Goal: Transaction & Acquisition: Purchase product/service

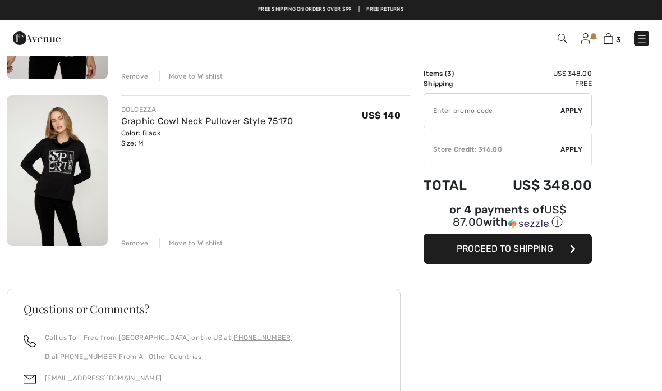
scroll to position [395, 0]
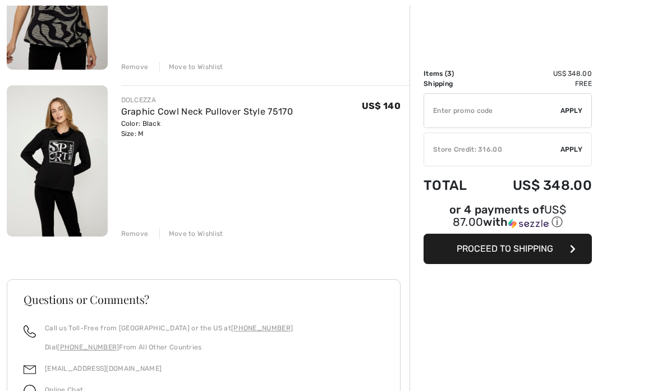
click at [139, 238] on div "Remove" at bounding box center [134, 233] width 27 height 10
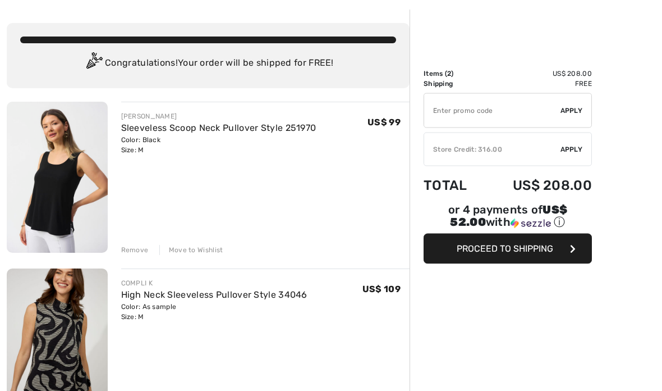
scroll to position [0, 0]
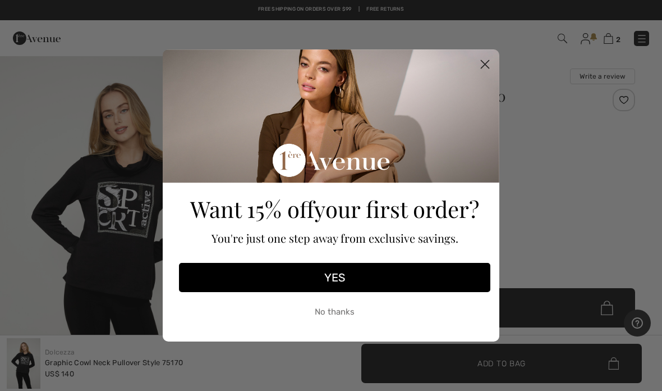
click at [488, 62] on circle "Close dialog" at bounding box center [485, 64] width 19 height 19
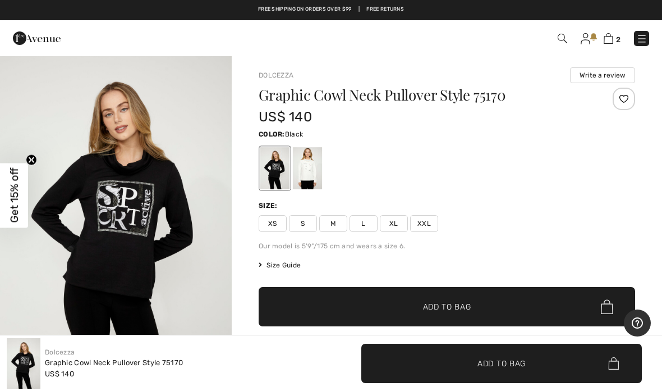
scroll to position [16, 0]
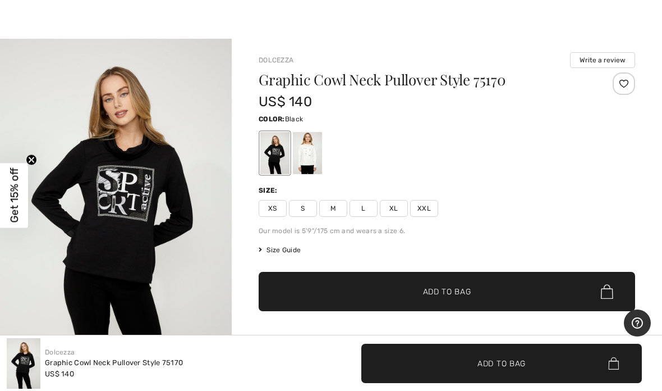
click at [339, 209] on span "M" at bounding box center [333, 208] width 28 height 17
click at [467, 298] on span "✔ Added to Bag Add to Bag" at bounding box center [447, 291] width 377 height 39
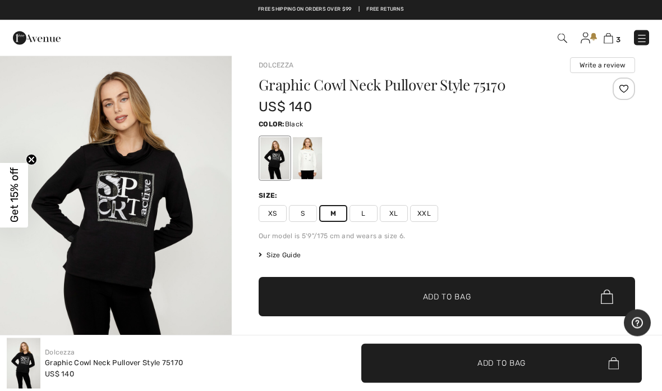
scroll to position [0, 0]
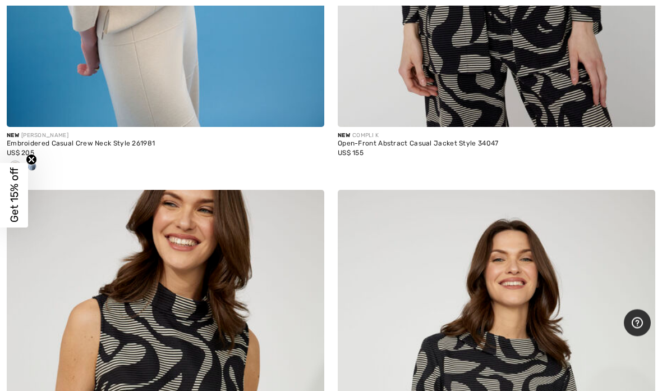
scroll to position [1033, 0]
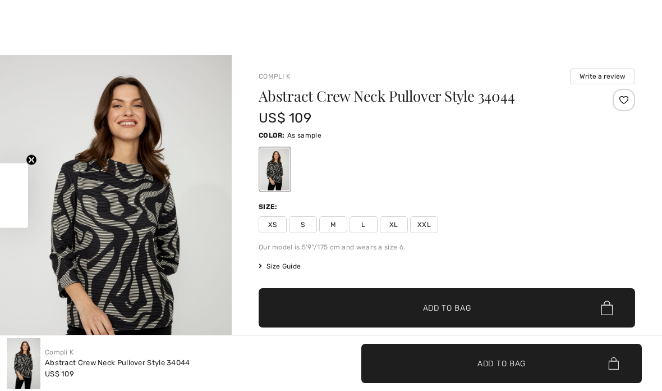
checkbox input "true"
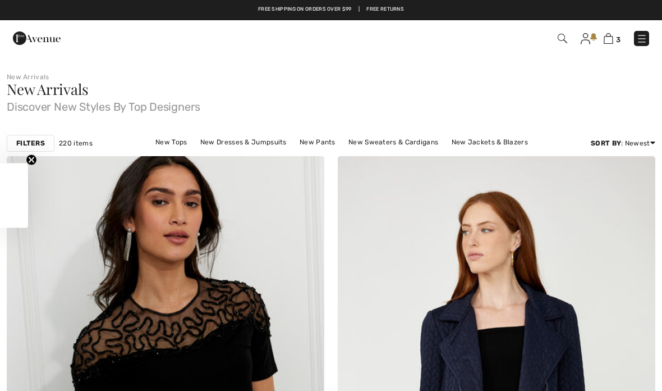
scroll to position [1398, 0]
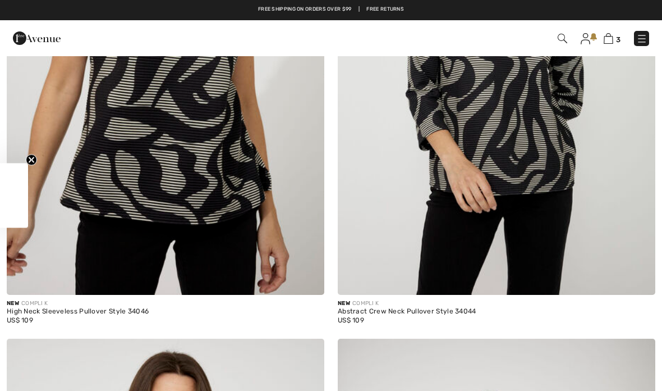
checkbox input "true"
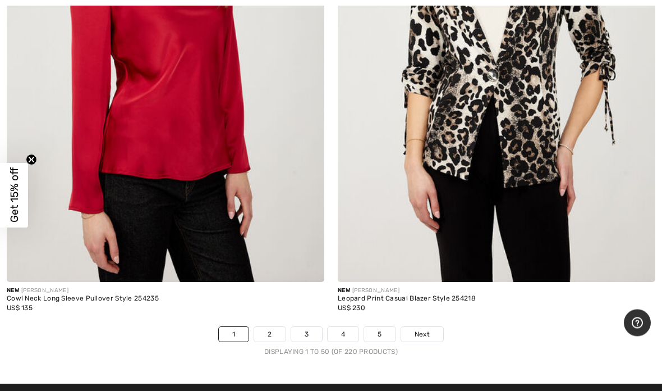
scroll to position [13429, 0]
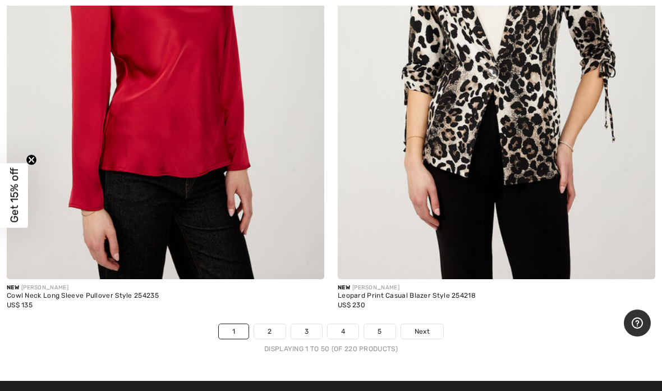
click at [428, 327] on link "Next" at bounding box center [422, 331] width 42 height 15
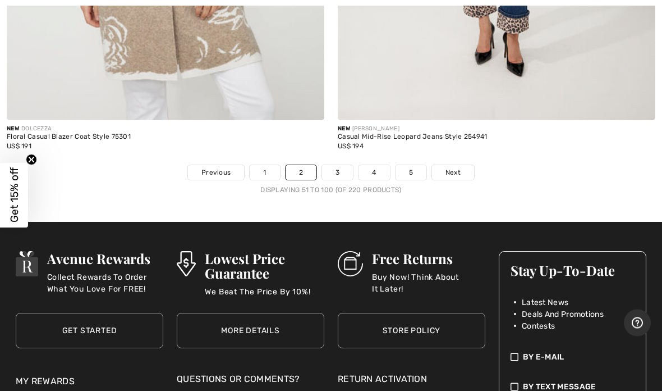
scroll to position [13681, 0]
click at [453, 167] on span "Next" at bounding box center [453, 172] width 15 height 10
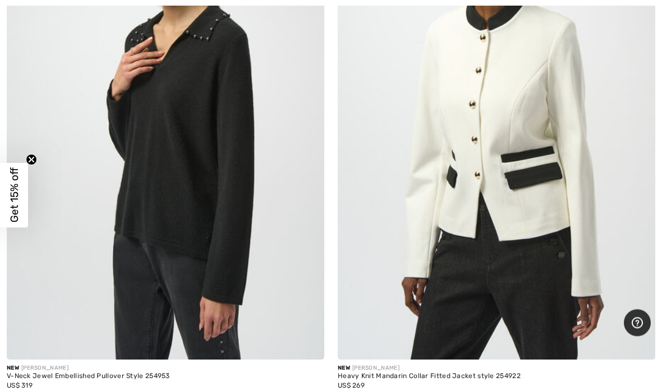
scroll to position [13404, 0]
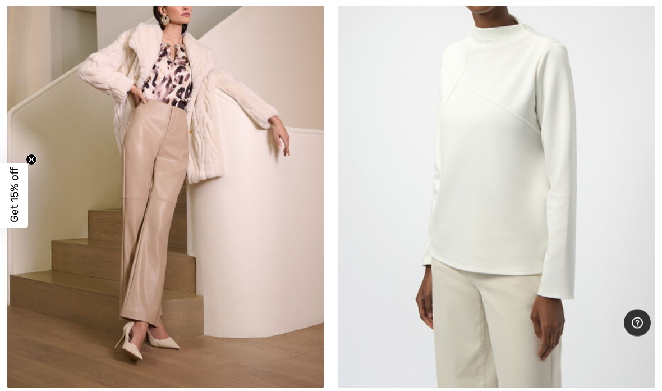
scroll to position [6810, 0]
click at [194, 182] on img at bounding box center [166, 149] width 318 height 476
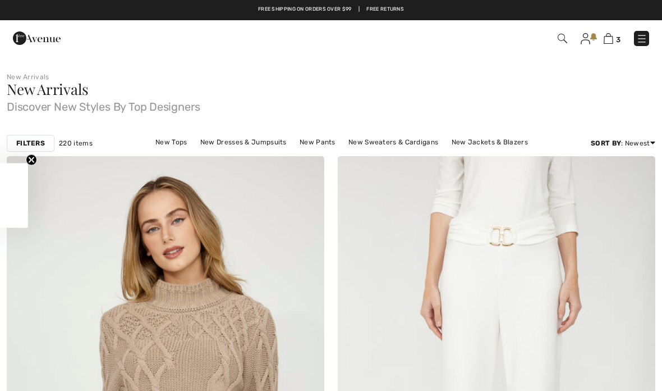
checkbox input "true"
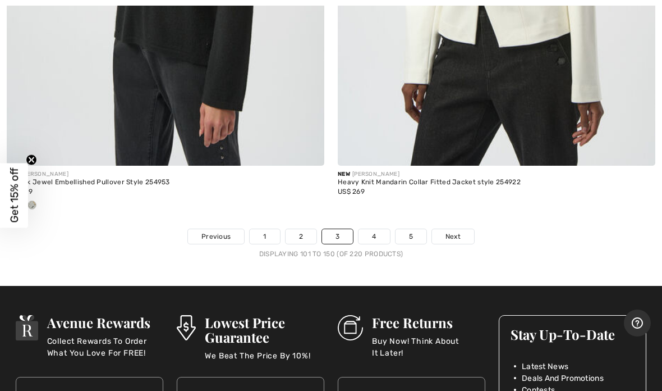
scroll to position [13621, 0]
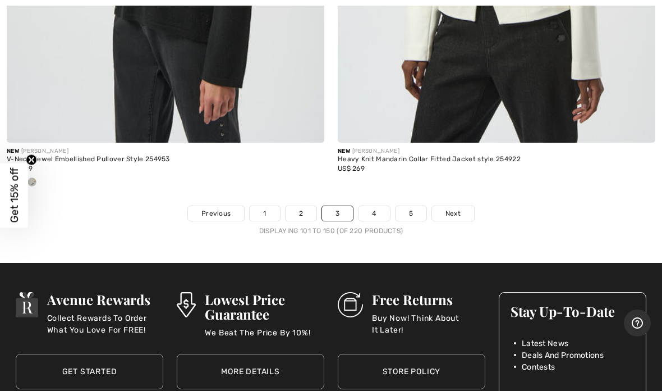
click at [449, 208] on span "Next" at bounding box center [453, 213] width 15 height 10
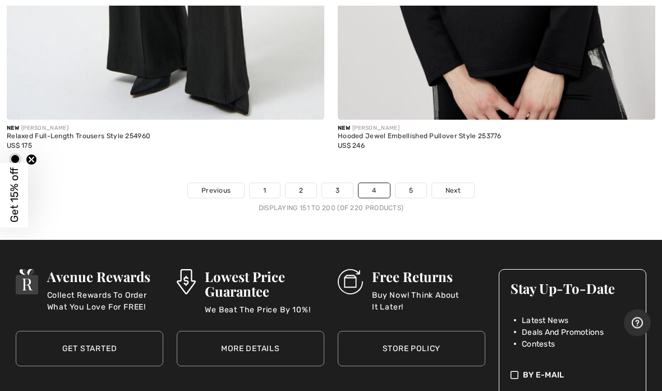
scroll to position [13645, 0]
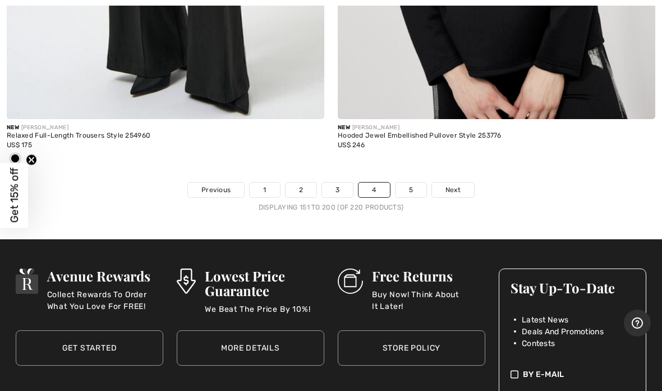
click at [449, 185] on link "Next" at bounding box center [453, 189] width 42 height 15
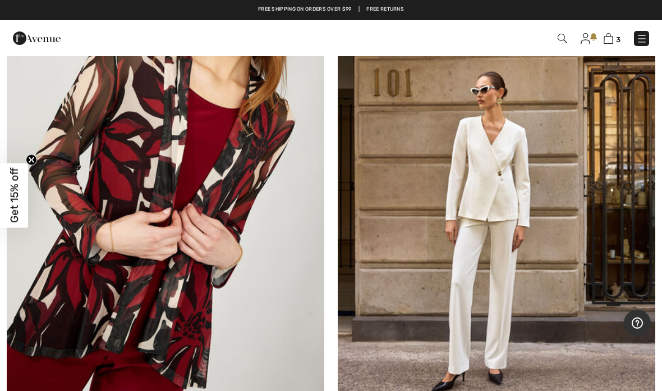
scroll to position [5088, 0]
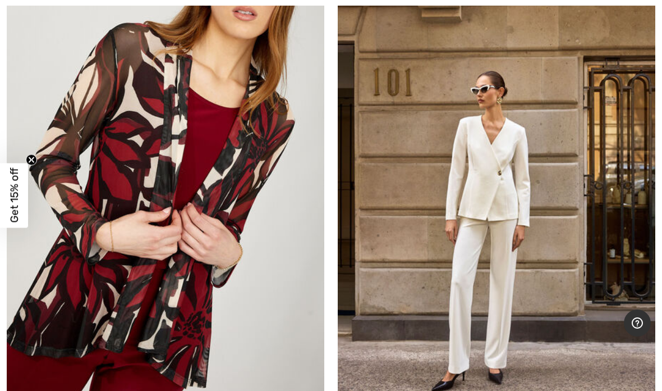
click at [167, 279] on img at bounding box center [166, 169] width 318 height 476
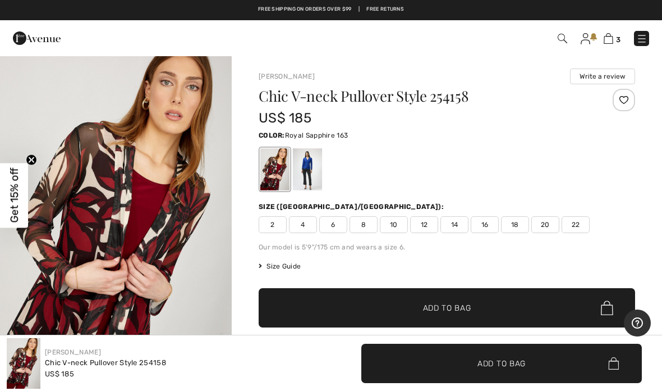
click at [309, 177] on div at bounding box center [307, 169] width 29 height 42
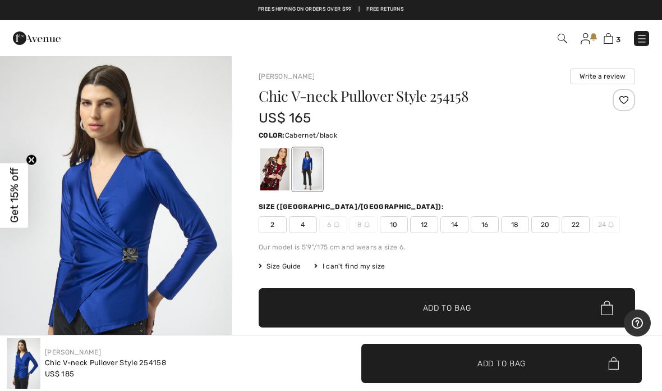
click at [274, 181] on div at bounding box center [274, 169] width 29 height 42
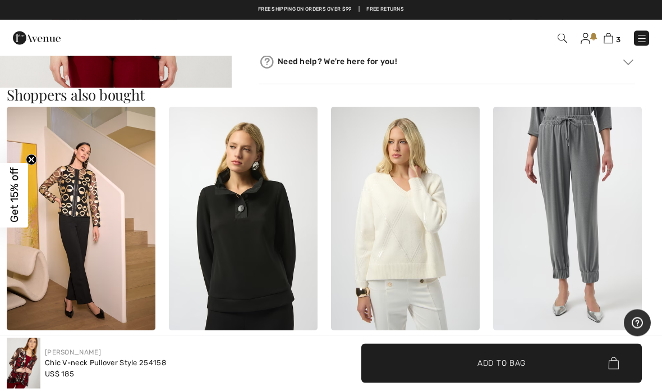
scroll to position [611, 0]
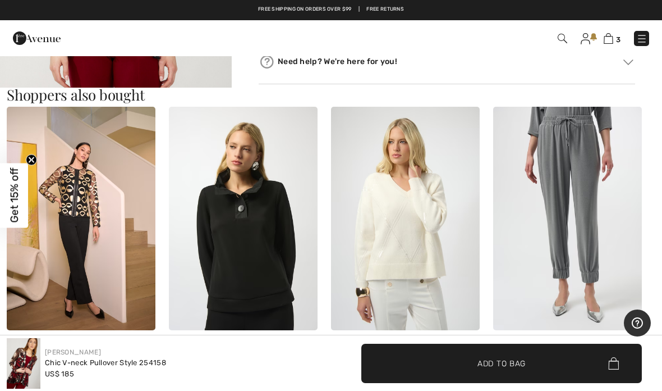
click at [611, 40] on img at bounding box center [609, 38] width 10 height 11
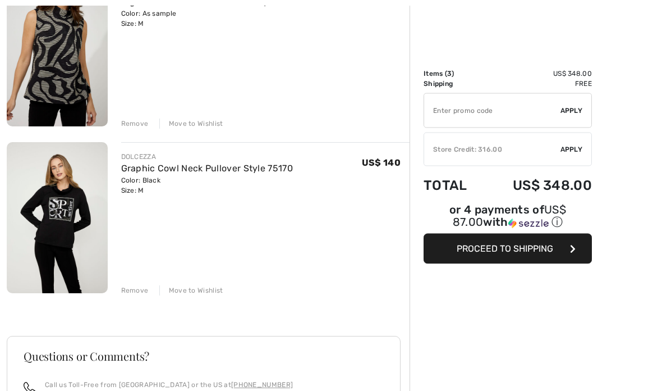
scroll to position [354, 0]
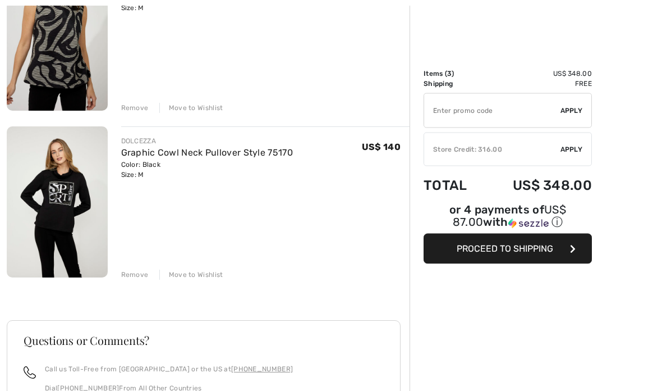
click at [207, 279] on div "Move to Wishlist" at bounding box center [191, 275] width 64 height 10
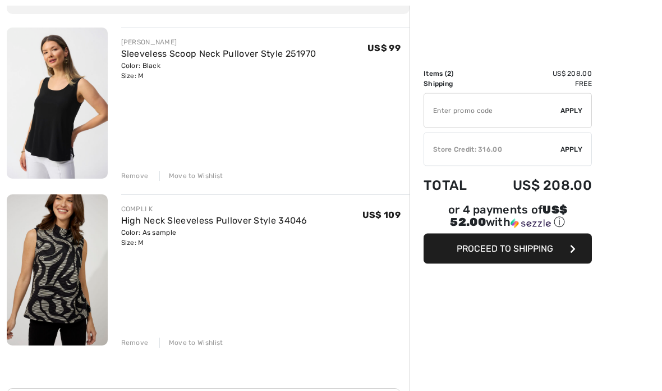
scroll to position [120, 0]
click at [570, 150] on span "Apply" at bounding box center [572, 149] width 22 height 10
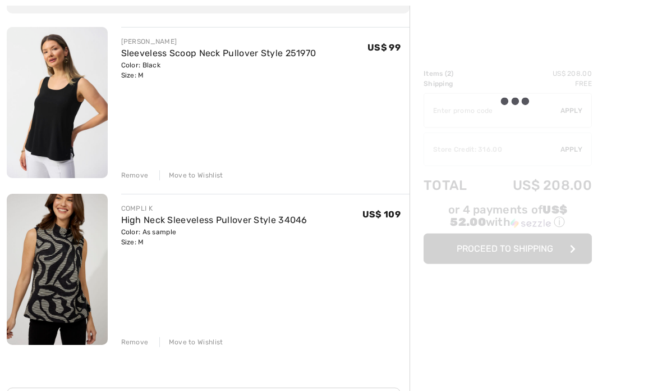
scroll to position [120, 0]
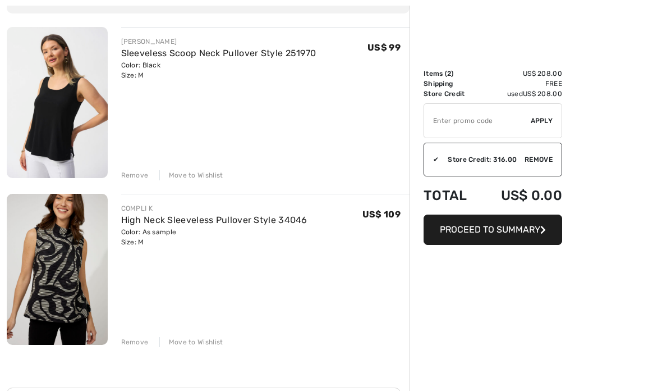
click at [515, 228] on span "Proceed to Summary" at bounding box center [490, 229] width 100 height 11
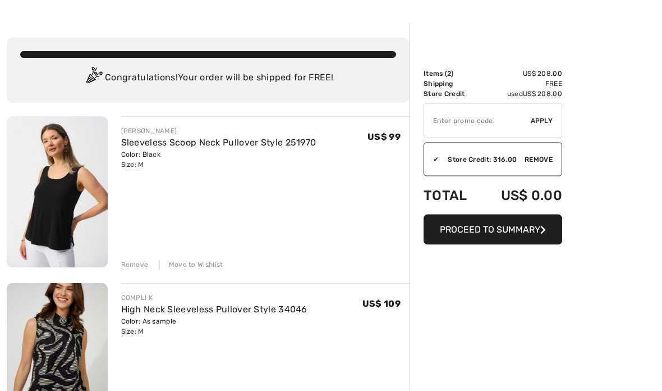
scroll to position [30, 0]
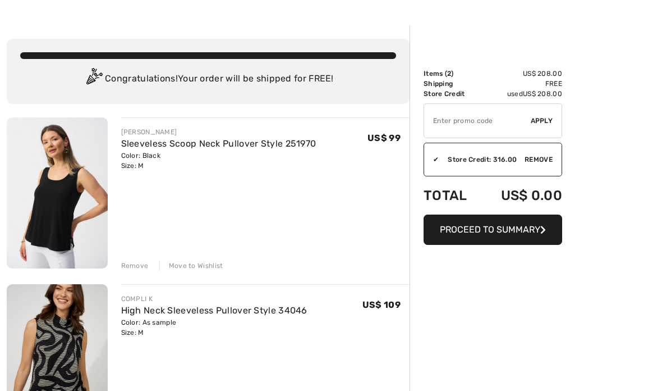
click at [521, 233] on span "Proceed to Summary" at bounding box center [490, 229] width 100 height 11
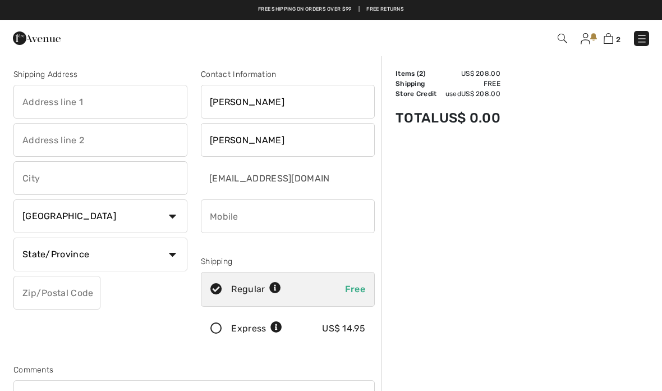
click at [109, 109] on input "text" at bounding box center [100, 102] width 174 height 34
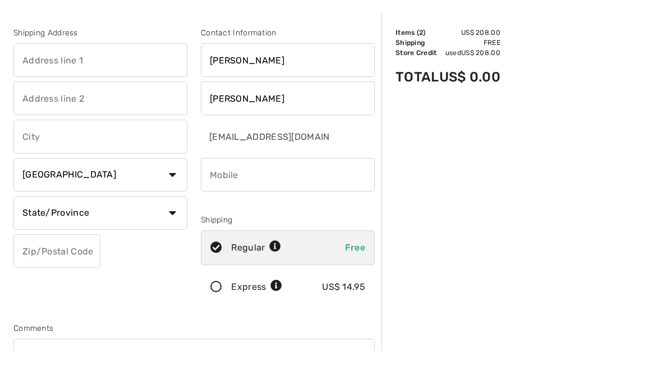
type input "2113 [PERSON_NAME]"
type input "[PERSON_NAME]"
select select "US"
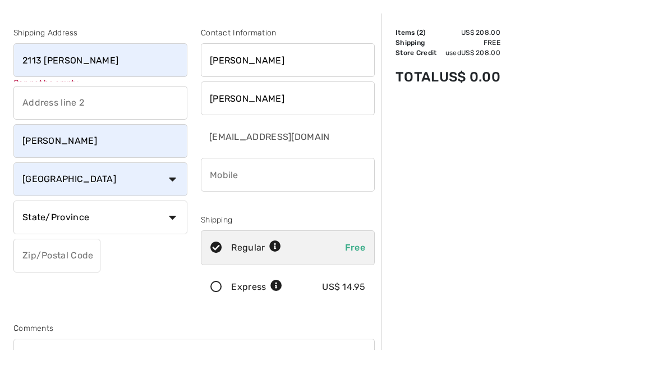
scroll to position [42, 0]
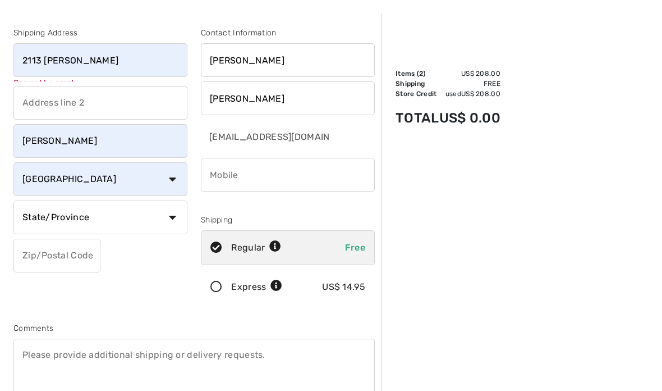
select select "AL"
type input "35244"
type input "2055425435"
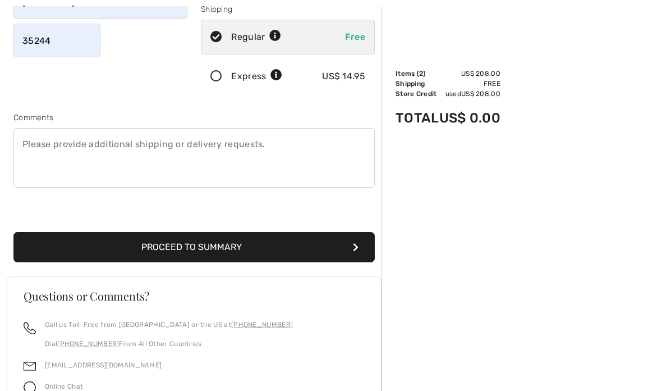
scroll to position [253, 0]
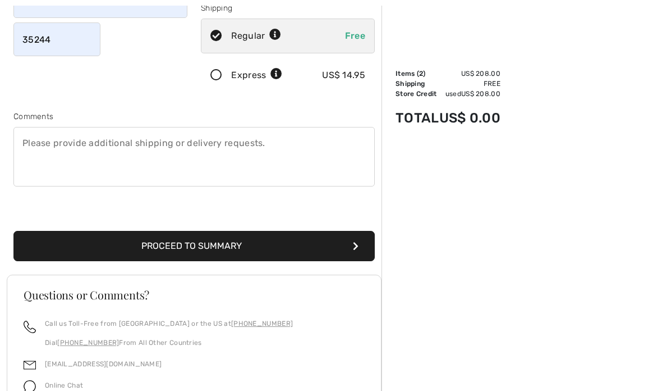
click at [248, 252] on button "Proceed to Summary" at bounding box center [193, 246] width 361 height 30
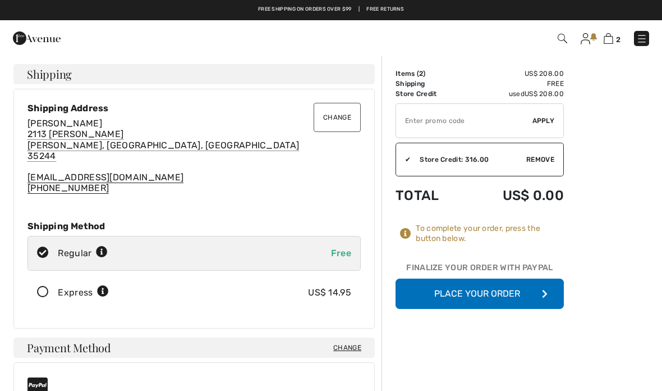
click at [517, 295] on button "Place Your Order" at bounding box center [480, 293] width 168 height 30
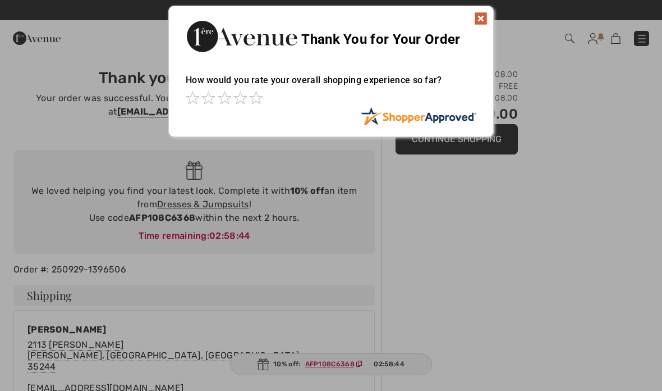
click at [254, 104] on span at bounding box center [255, 97] width 13 height 13
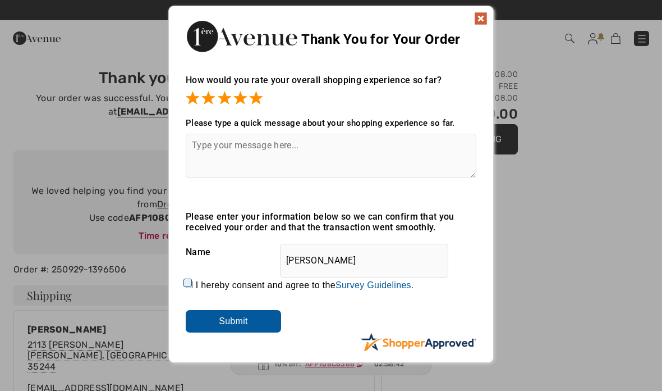
click at [487, 16] on img at bounding box center [480, 18] width 13 height 13
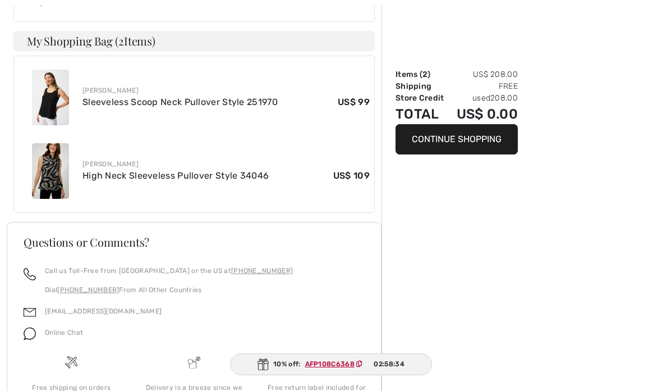
scroll to position [435, 0]
